Goal: Task Accomplishment & Management: Complete application form

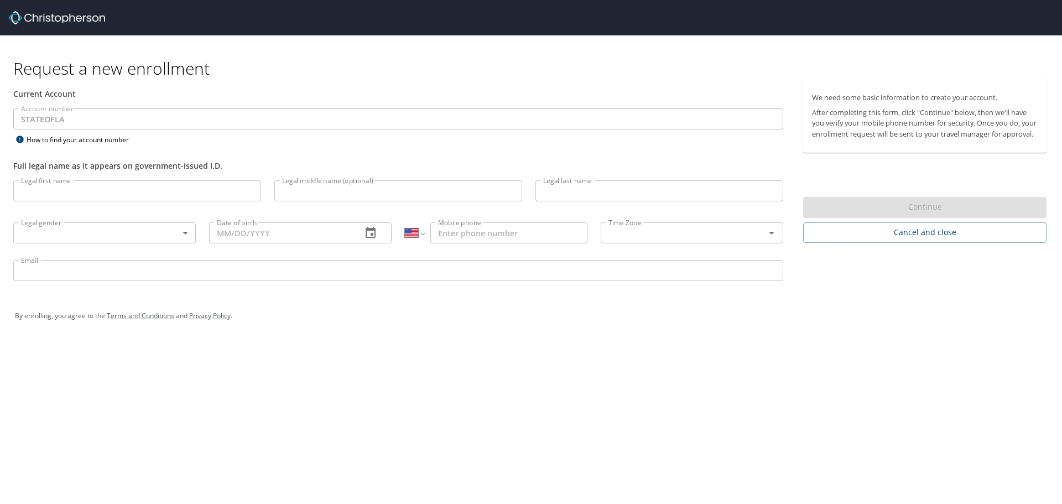
select select "US"
click at [141, 191] on input "Legal first name" at bounding box center [137, 190] width 248 height 21
type input "[PERSON_NAME]"
type input "[PHONE_NUMBER]"
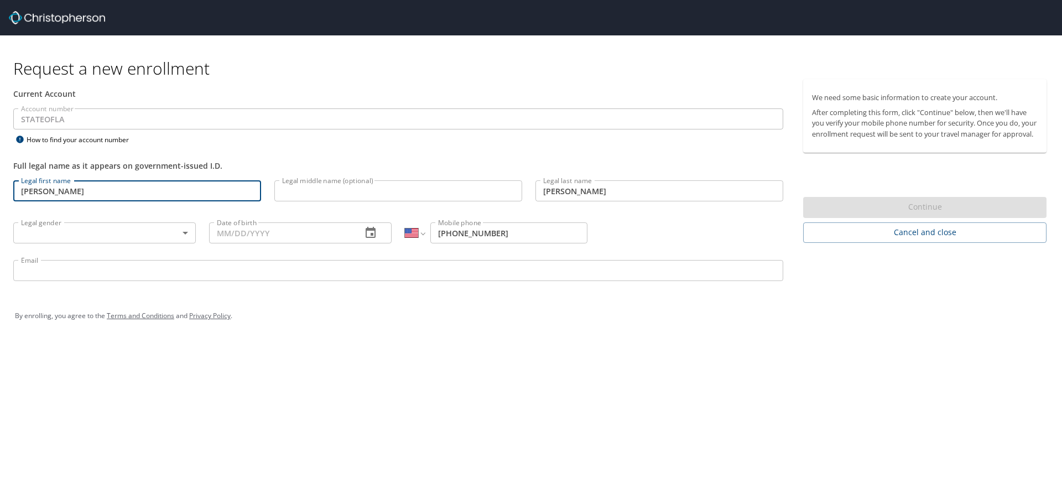
click at [163, 233] on body "Request a new enrollment Current Account Account number STATEOFLA Account numbe…" at bounding box center [531, 252] width 1062 height 504
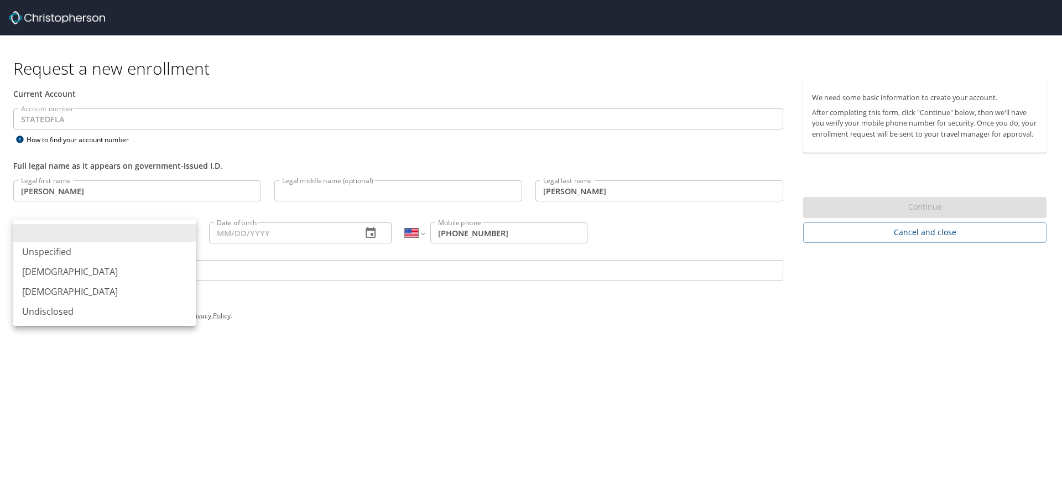
click at [127, 299] on li "[DEMOGRAPHIC_DATA]" at bounding box center [104, 292] width 183 height 20
type input "[DEMOGRAPHIC_DATA]"
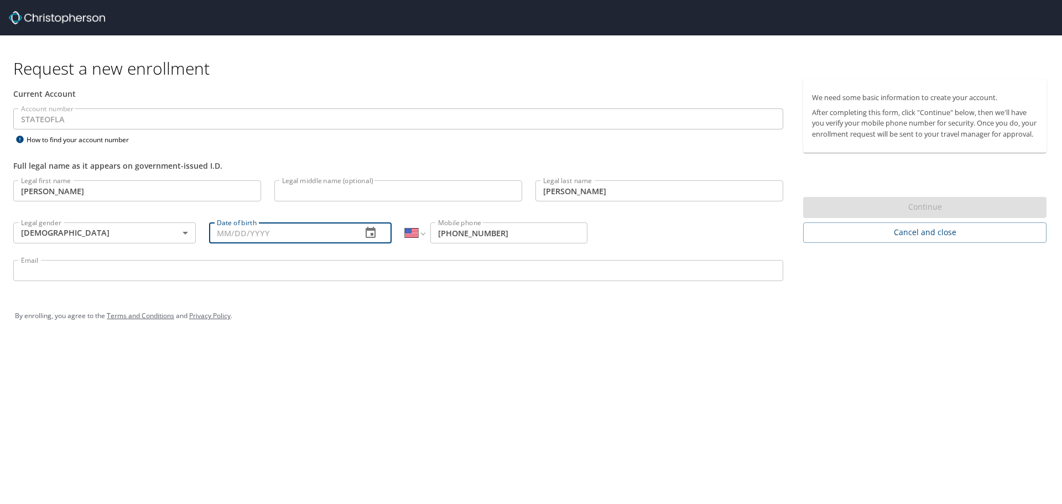
click at [259, 231] on input "Date of birth" at bounding box center [281, 232] width 144 height 21
type input "[DATE]"
click at [228, 278] on input "Email" at bounding box center [398, 270] width 770 height 21
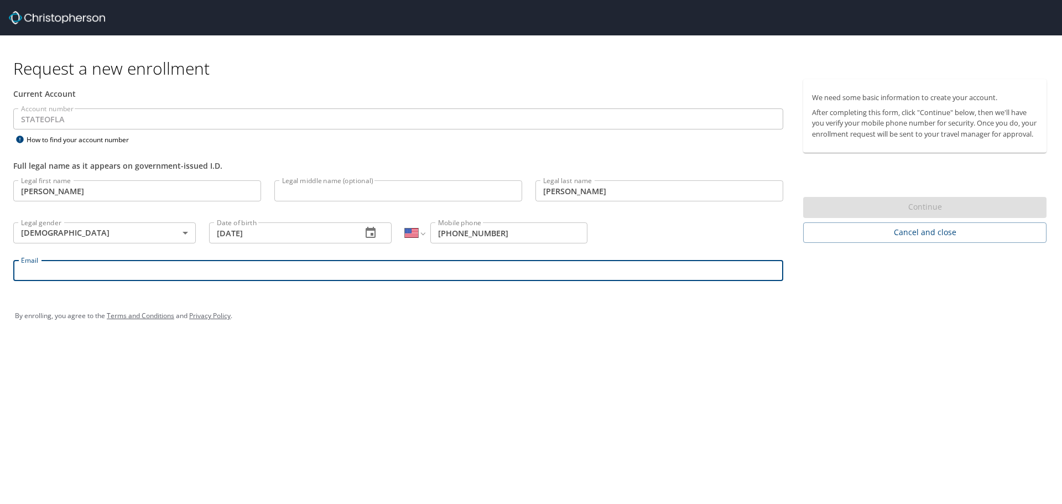
type input "[EMAIL_ADDRESS][DOMAIN_NAME]"
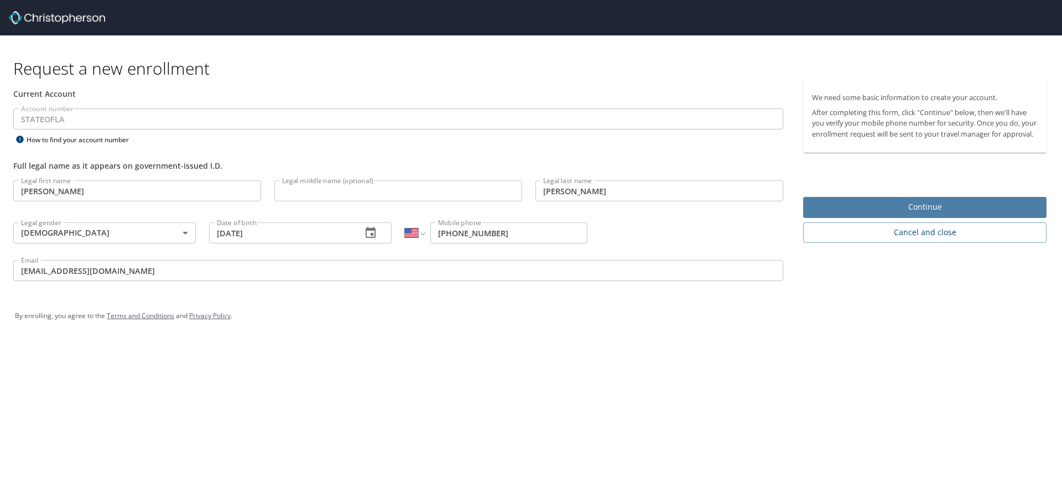
click at [945, 214] on span "Continue" at bounding box center [925, 207] width 226 height 14
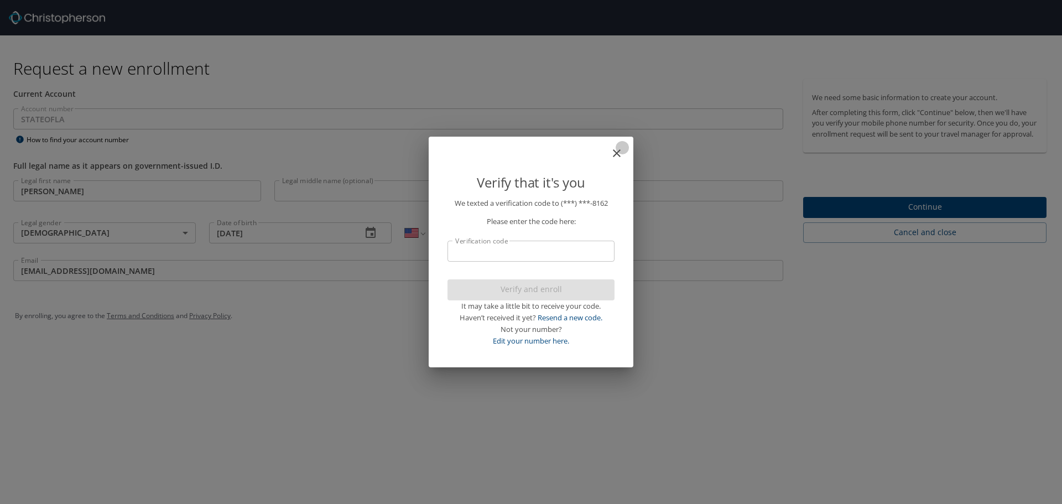
click at [618, 153] on icon "close" at bounding box center [616, 153] width 13 height 13
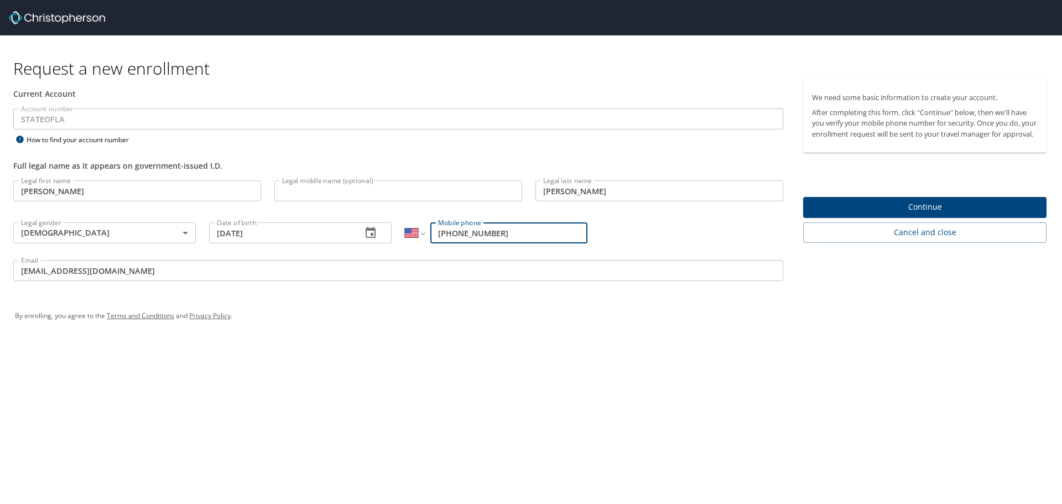
drag, startPoint x: 493, startPoint y: 233, endPoint x: 465, endPoint y: 239, distance: 29.5
click at [465, 239] on input "[PHONE_NUMBER]" at bounding box center [508, 232] width 157 height 21
type input "[PHONE_NUMBER]"
click at [878, 218] on button "Continue" at bounding box center [924, 208] width 243 height 22
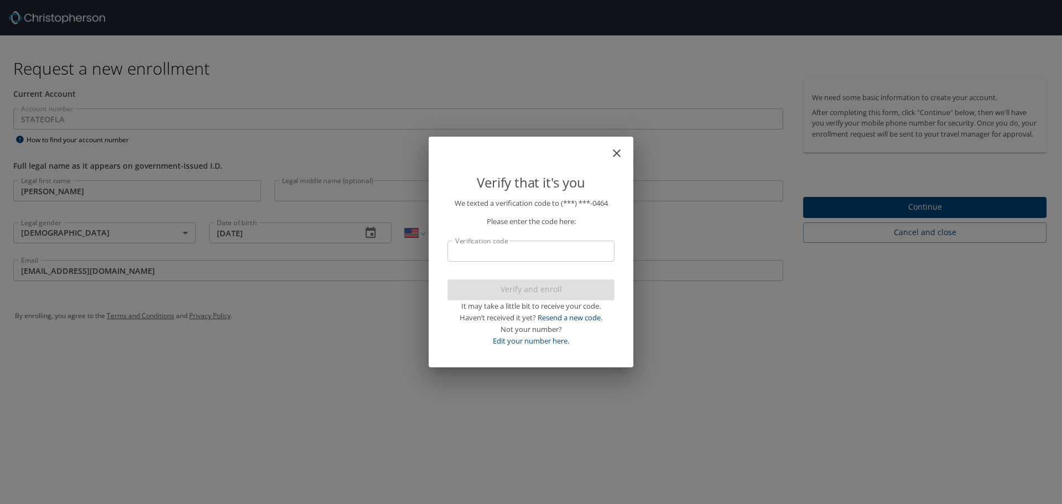
click at [515, 251] on input "Verification code" at bounding box center [530, 251] width 167 height 21
type input "865493"
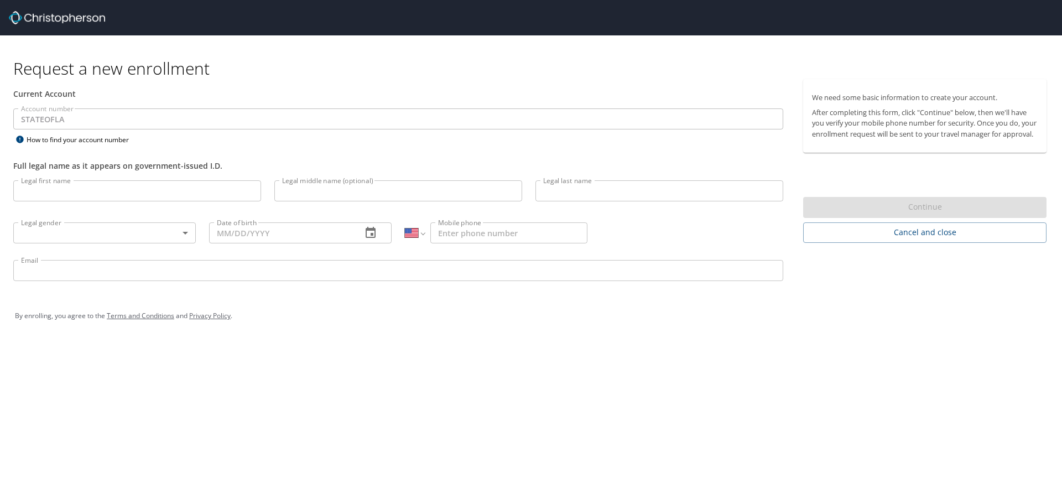
select select "US"
click at [54, 197] on input "Legal first name" at bounding box center [137, 190] width 248 height 21
type input "[PERSON_NAME]"
type input "[PHONE_NUMBER]"
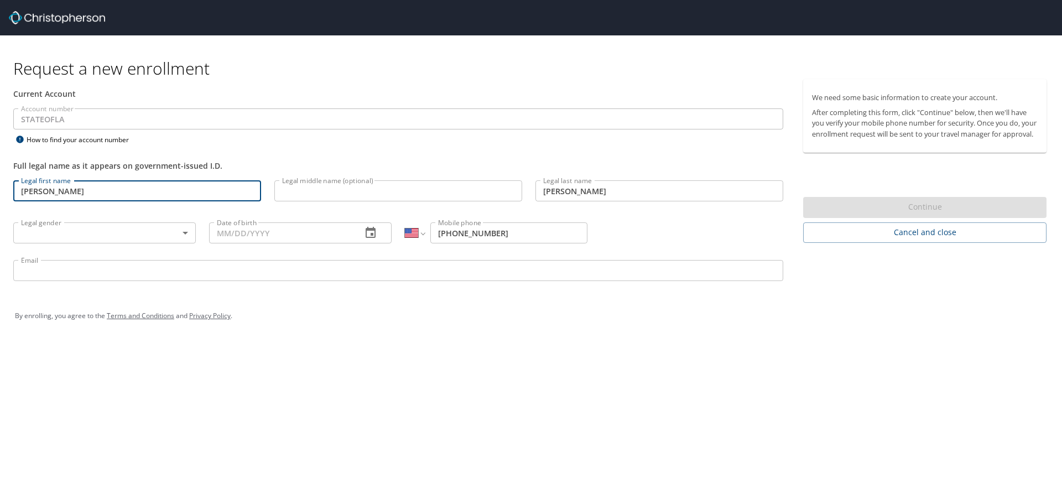
click at [113, 232] on body "Request a new enrollment Current Account Account number STATEOFLA Account numbe…" at bounding box center [531, 252] width 1062 height 504
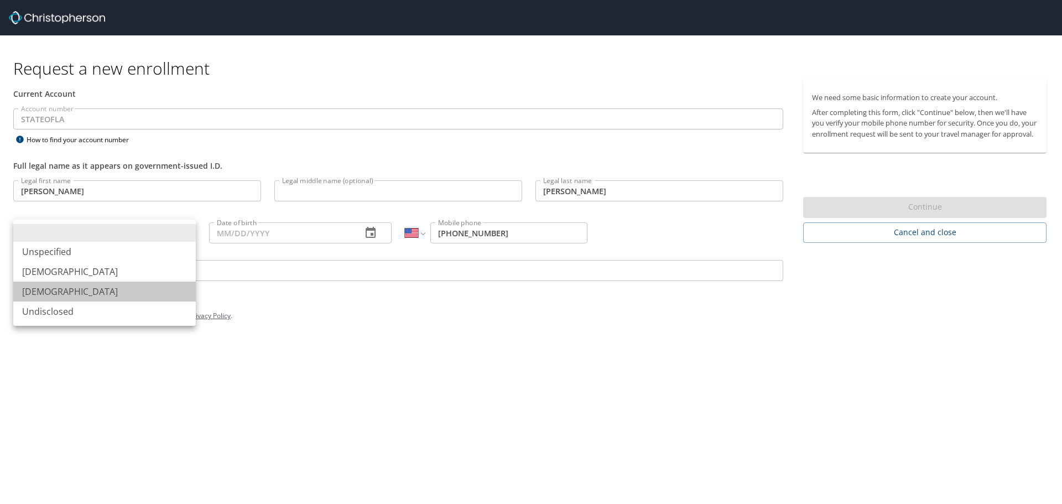
drag, startPoint x: 96, startPoint y: 290, endPoint x: 105, endPoint y: 283, distance: 11.8
click at [95, 290] on li "[DEMOGRAPHIC_DATA]" at bounding box center [104, 292] width 183 height 20
type input "[DEMOGRAPHIC_DATA]"
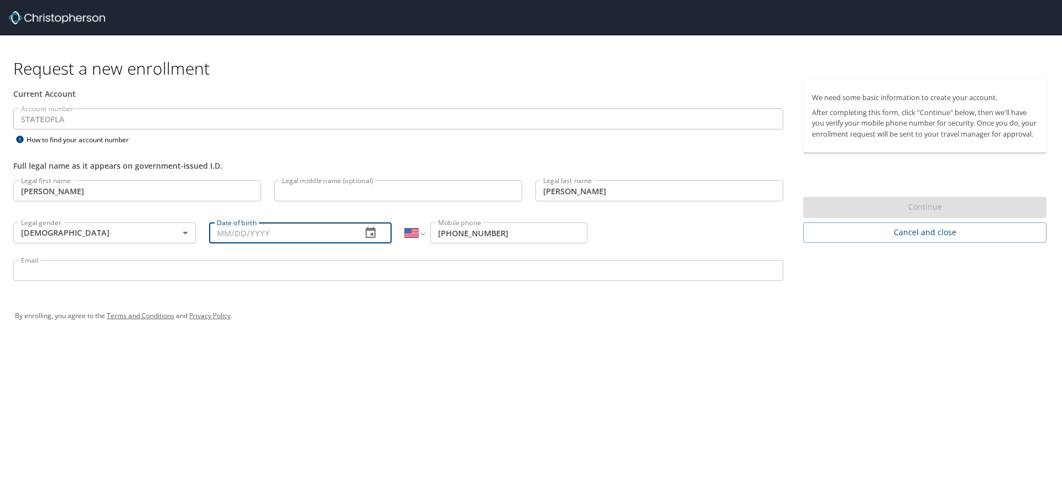
click at [263, 235] on input "Date of birth" at bounding box center [281, 232] width 144 height 21
type input "[DATE]"
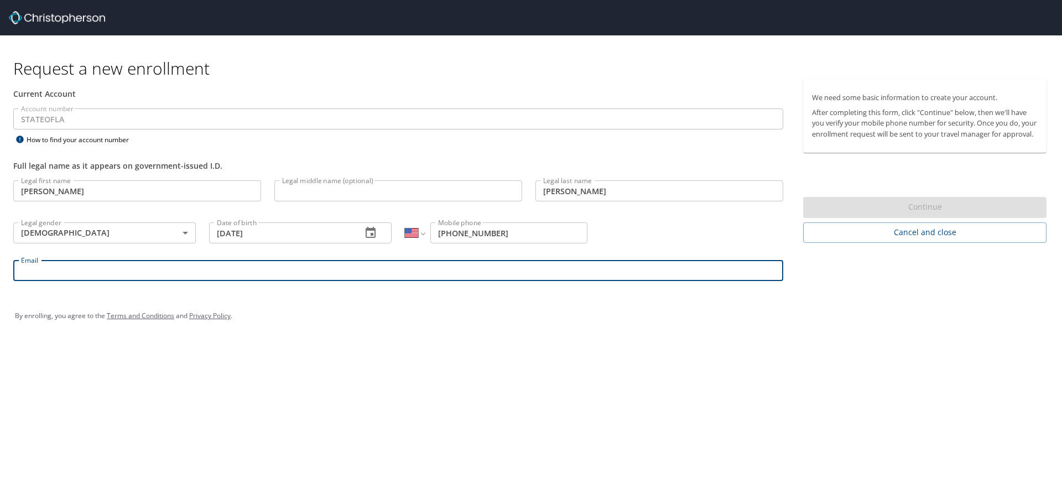
click at [272, 274] on input "Email" at bounding box center [398, 270] width 770 height 21
type input "[EMAIL_ADDRESS][DOMAIN_NAME]"
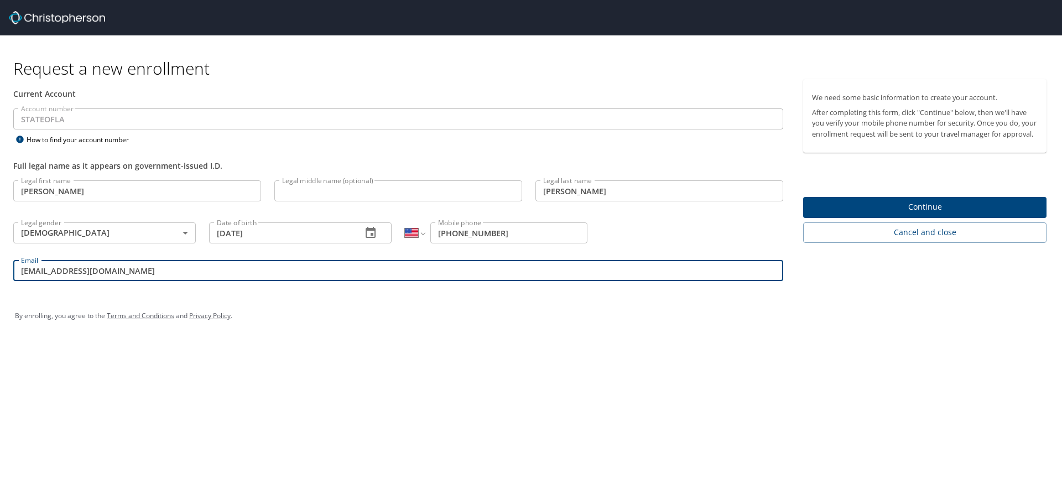
click at [895, 210] on button "Continue" at bounding box center [924, 208] width 243 height 22
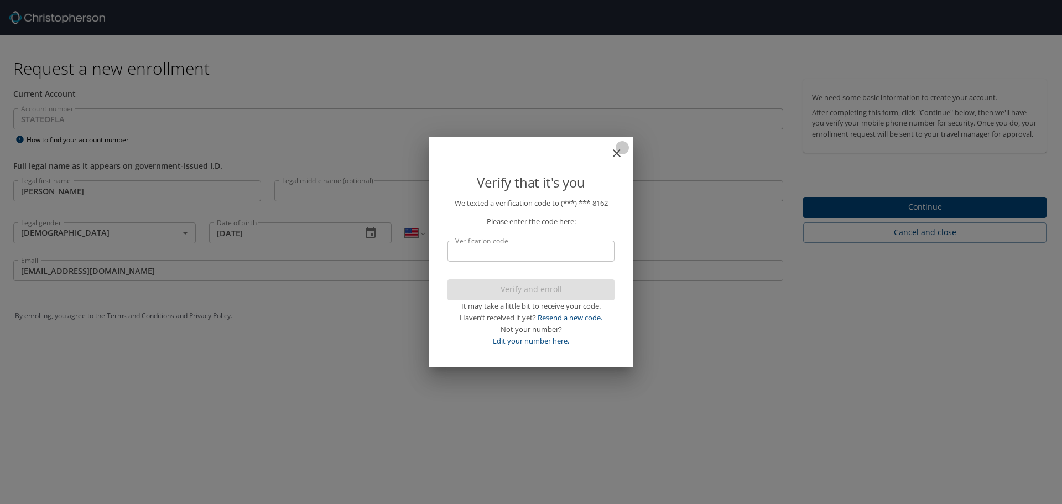
drag, startPoint x: 612, startPoint y: 155, endPoint x: 608, endPoint y: 164, distance: 9.7
click at [613, 155] on icon "close" at bounding box center [616, 153] width 13 height 13
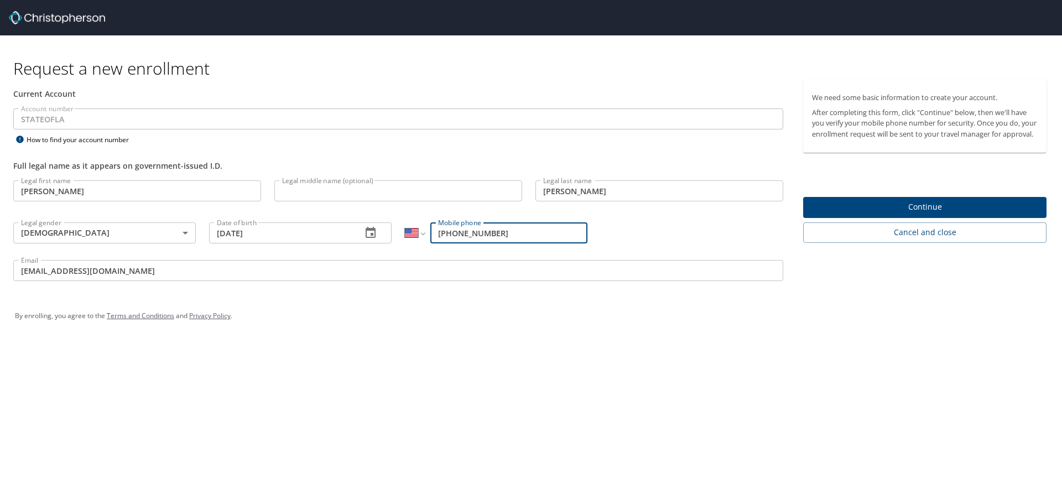
click at [566, 235] on input "[PHONE_NUMBER]" at bounding box center [508, 232] width 157 height 21
type input "[PHONE_NUMBER]"
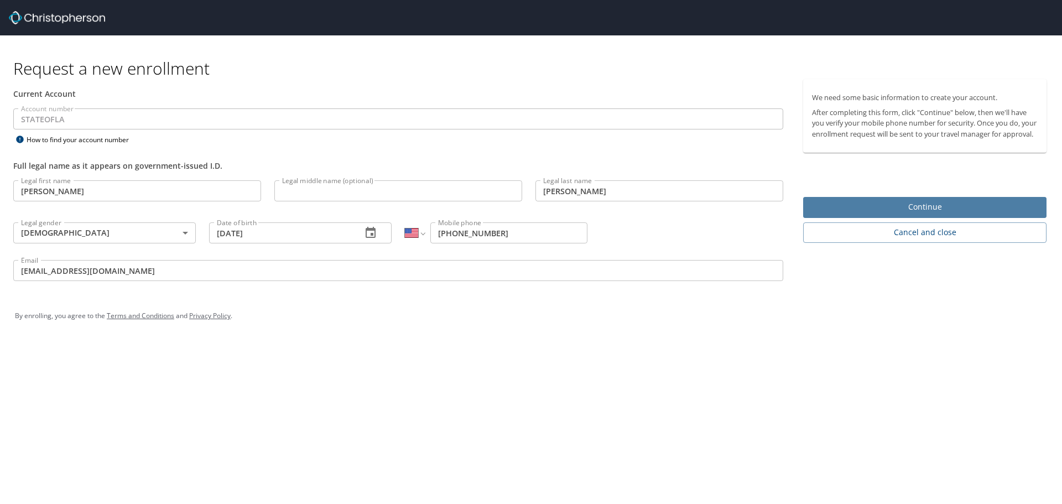
click at [861, 214] on span "Continue" at bounding box center [925, 207] width 226 height 14
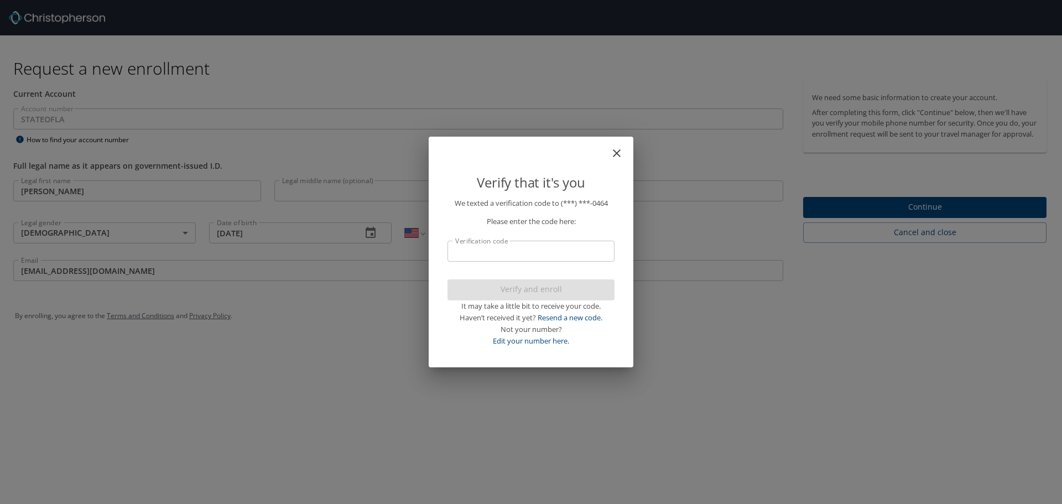
click at [569, 265] on p "We texted a verification code to (***) ***- 0464 Please enter the code here: Ve…" at bounding box center [530, 271] width 167 height 149
click at [569, 250] on input "Verification code" at bounding box center [530, 251] width 167 height 21
type input "0513"
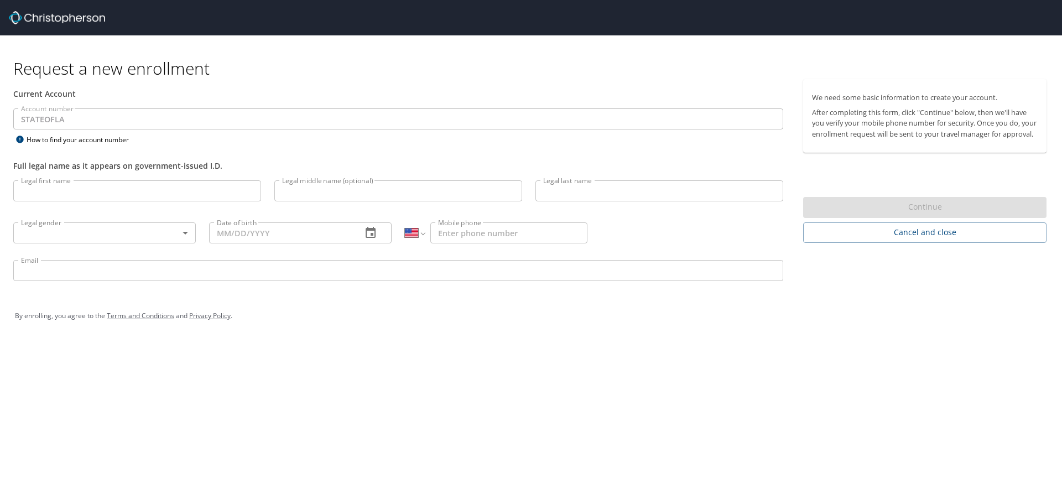
select select "US"
click at [51, 18] on img at bounding box center [57, 17] width 96 height 13
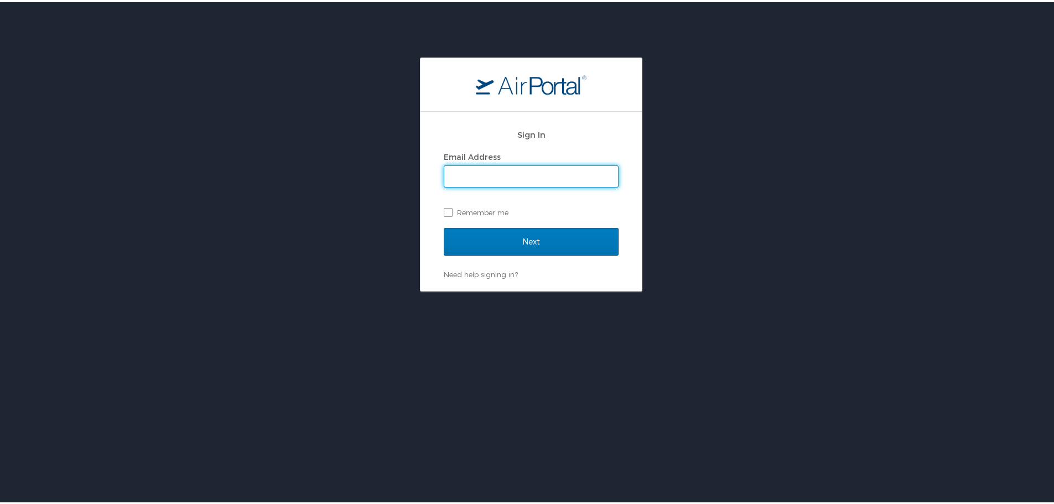
click at [496, 171] on input "Email Address" at bounding box center [531, 174] width 174 height 21
type input "[EMAIL_ADDRESS][DOMAIN_NAME]"
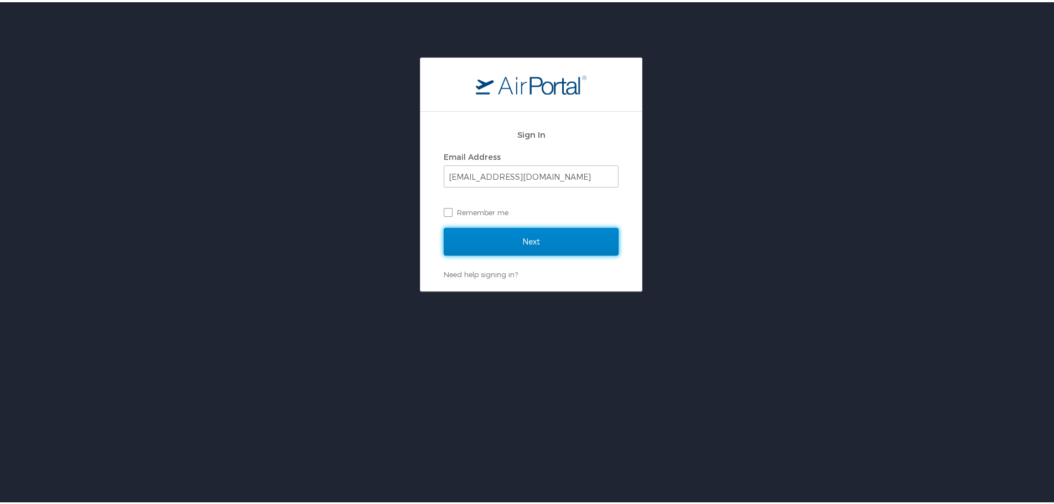
click at [512, 247] on input "Next" at bounding box center [531, 240] width 175 height 28
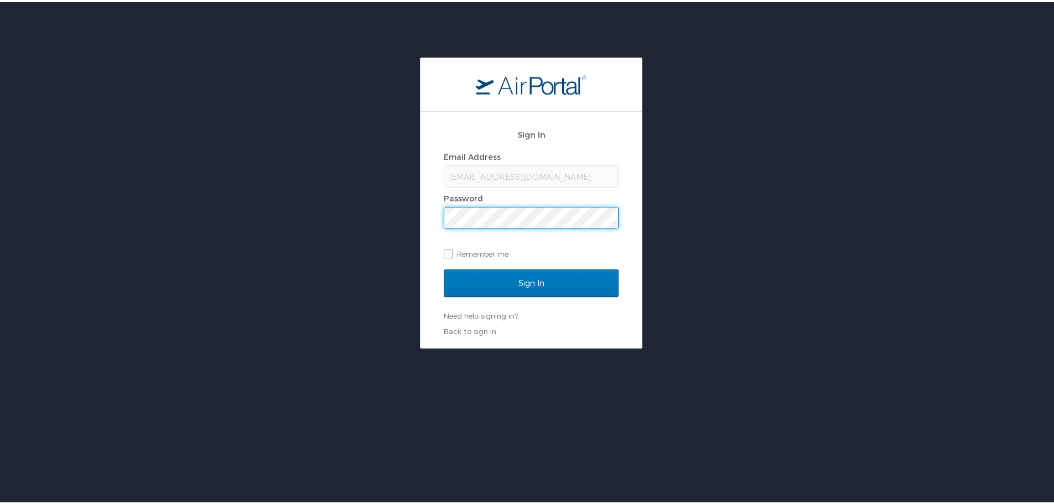
click at [444, 267] on input "Sign In" at bounding box center [531, 281] width 175 height 28
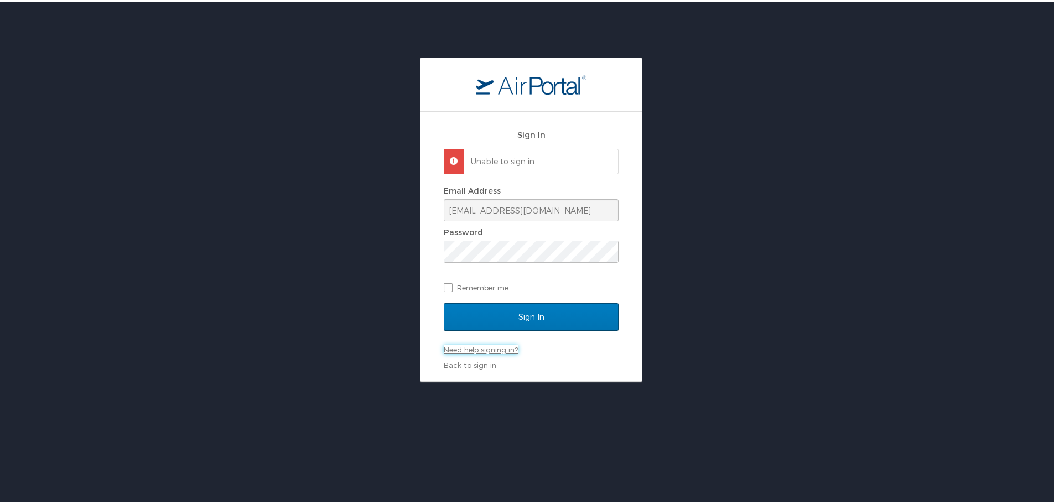
click at [480, 351] on link "Need help signing in?" at bounding box center [481, 347] width 74 height 9
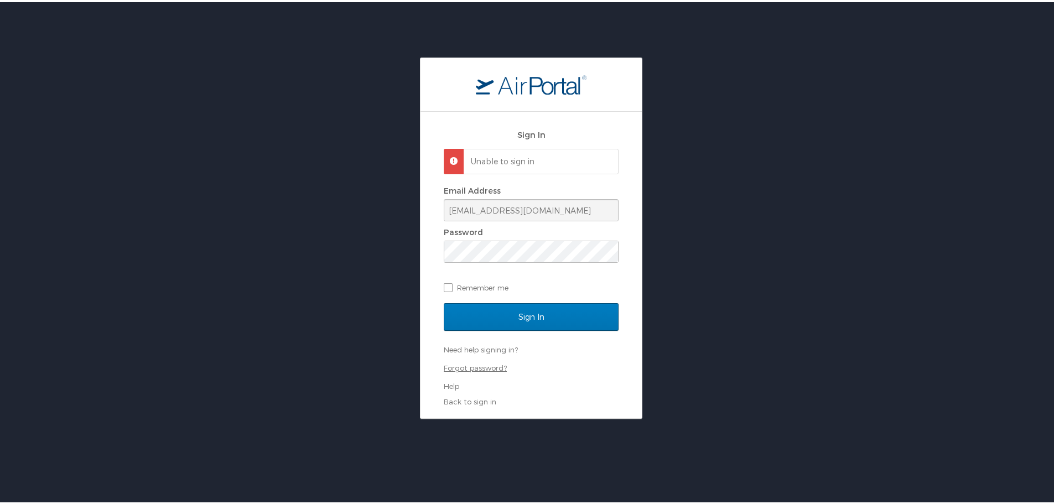
click at [480, 364] on link "Forgot password?" at bounding box center [475, 365] width 63 height 9
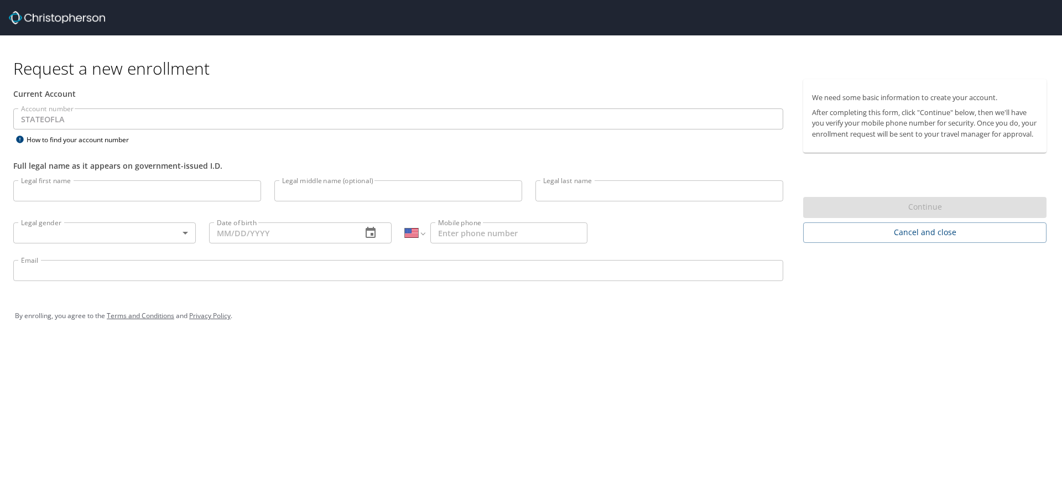
select select "US"
click at [129, 201] on input "Legal first name" at bounding box center [137, 190] width 248 height 21
type input "[PERSON_NAME]"
type input "[PHONE_NUMBER]"
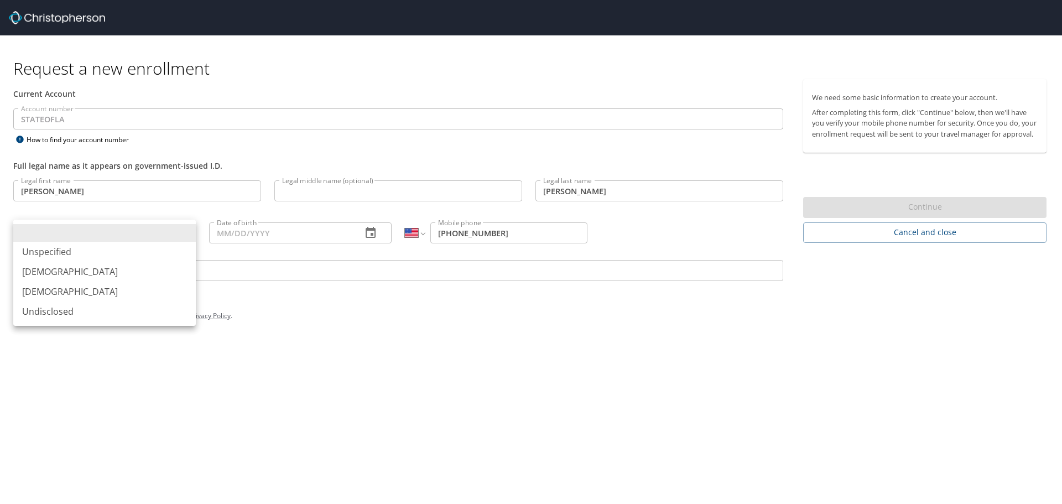
click at [176, 235] on body "Request a new enrollment Current Account Account number STATEOFLA Account numbe…" at bounding box center [531, 252] width 1062 height 504
click at [107, 289] on li "[DEMOGRAPHIC_DATA]" at bounding box center [104, 292] width 183 height 20
type input "[DEMOGRAPHIC_DATA]"
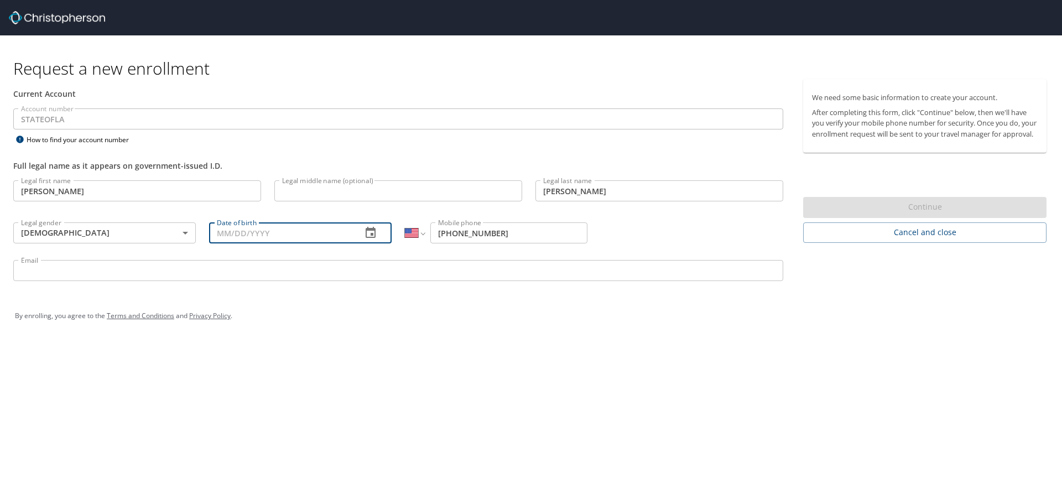
click at [270, 233] on input "Date of birth" at bounding box center [281, 232] width 144 height 21
type input "[DATE]"
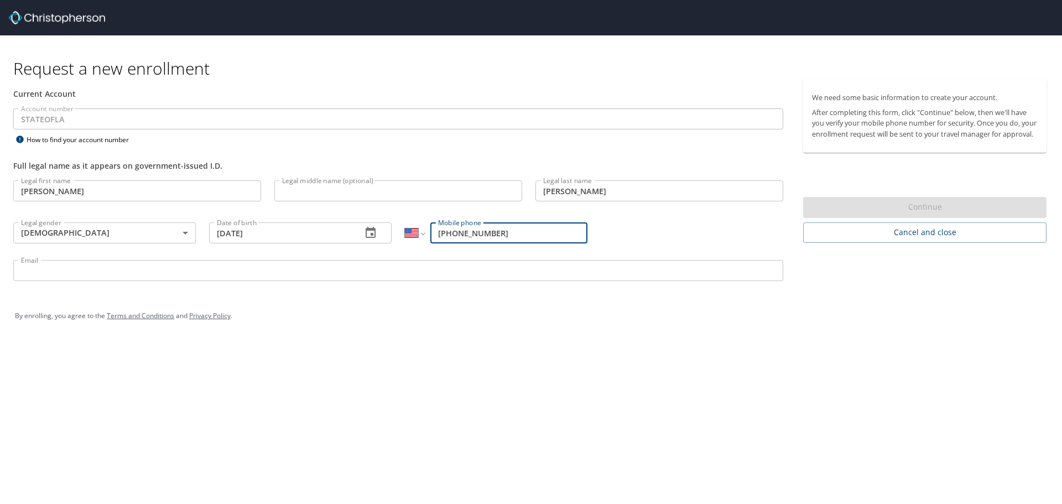
click at [517, 233] on input "[PHONE_NUMBER]" at bounding box center [508, 232] width 157 height 21
type input "[PHONE_NUMBER]"
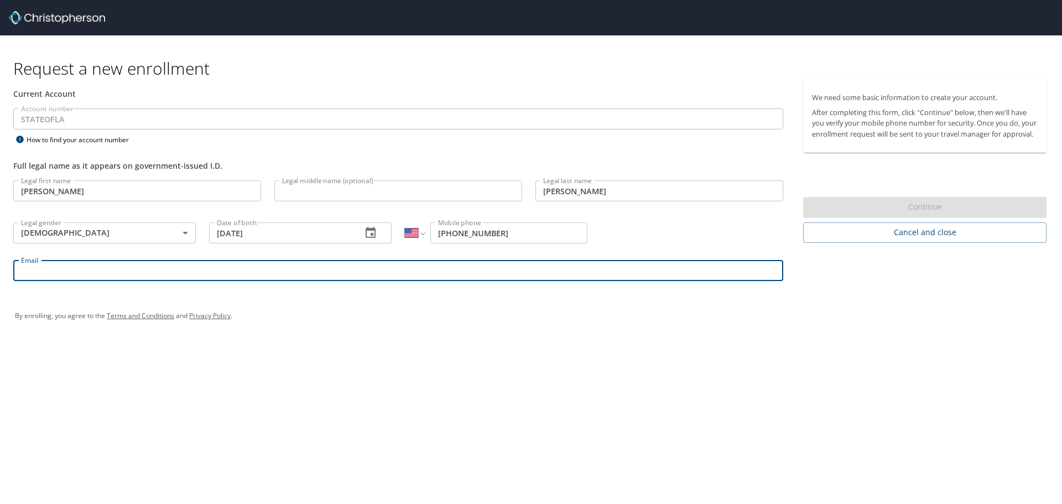
click at [562, 270] on input "Email" at bounding box center [398, 270] width 770 height 21
type input "[EMAIL_ADDRESS][DOMAIN_NAME]"
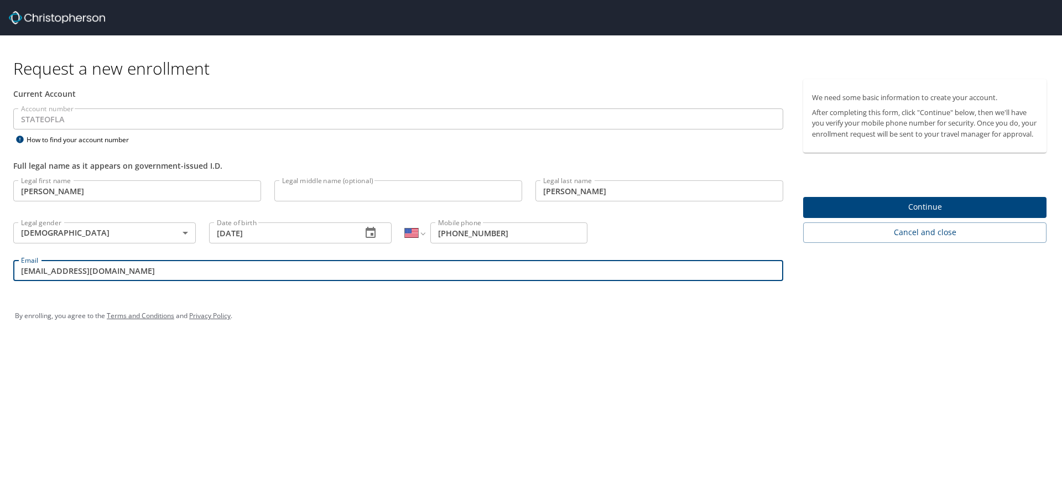
click at [945, 214] on span "Continue" at bounding box center [925, 207] width 226 height 14
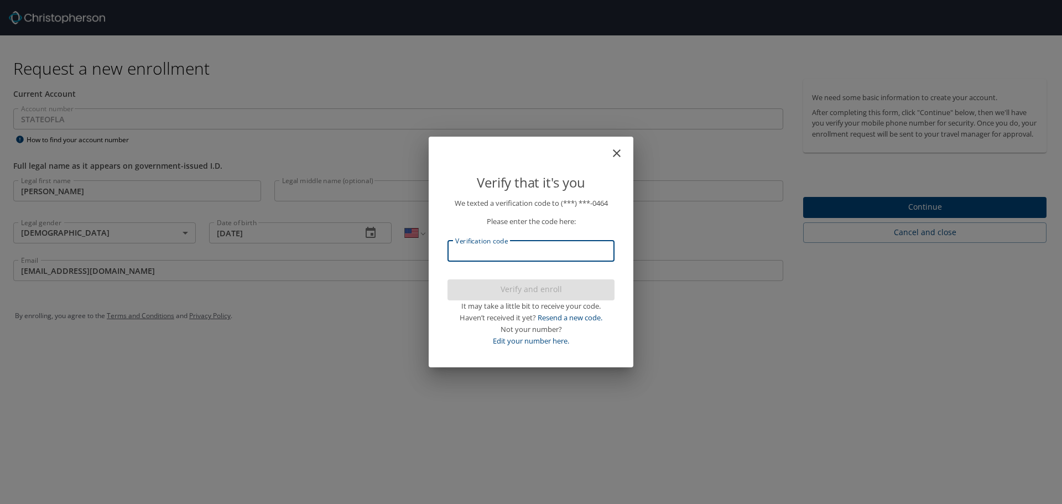
click at [553, 256] on input "Verification code" at bounding box center [530, 251] width 167 height 21
click at [511, 294] on span "Verify and enroll" at bounding box center [530, 290] width 149 height 14
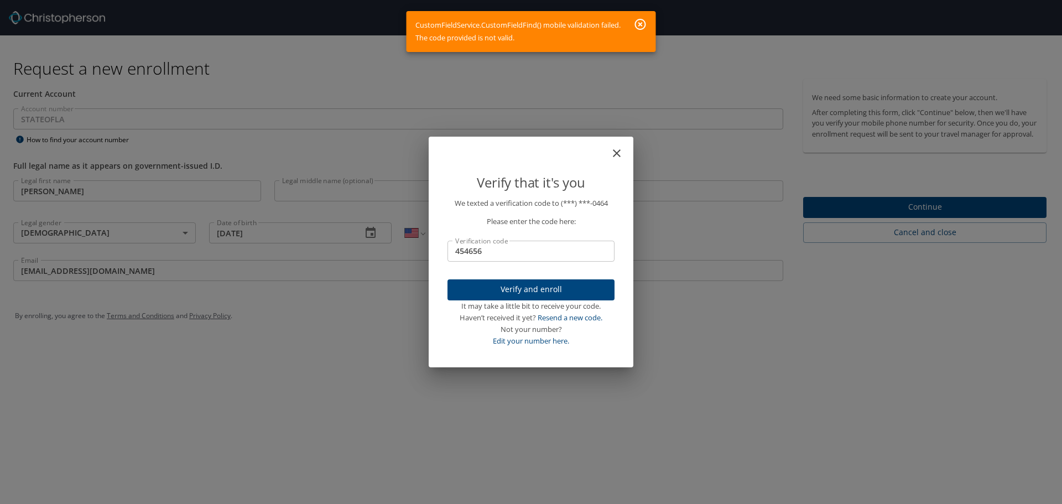
click at [465, 251] on input "454656" at bounding box center [530, 251] width 167 height 21
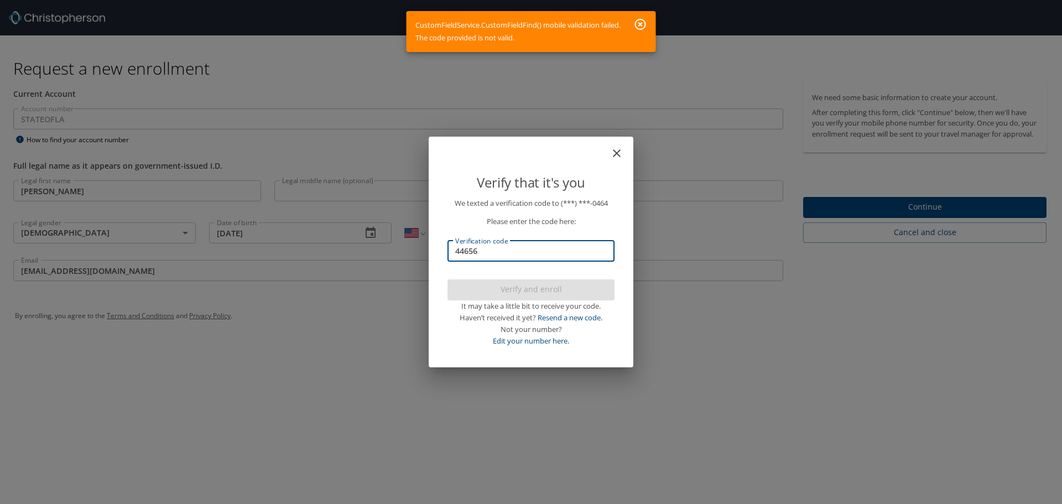
type input "424656"
